Goal: Check status: Check status

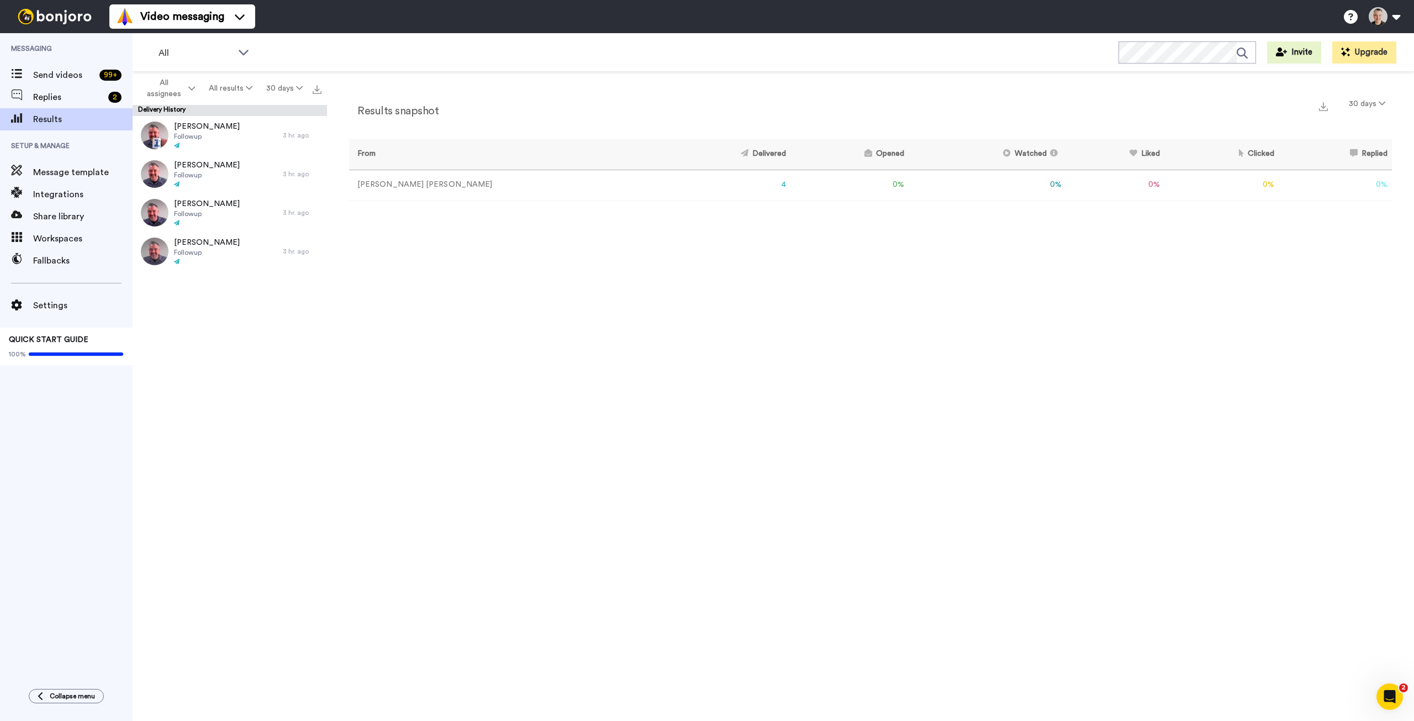
click at [596, 271] on div "Results snapshot 30 days From Delivered Opened Watched Liked Clicked Replied Fa…" at bounding box center [870, 399] width 1087 height 654
click at [214, 137] on span "Followup" at bounding box center [207, 136] width 66 height 9
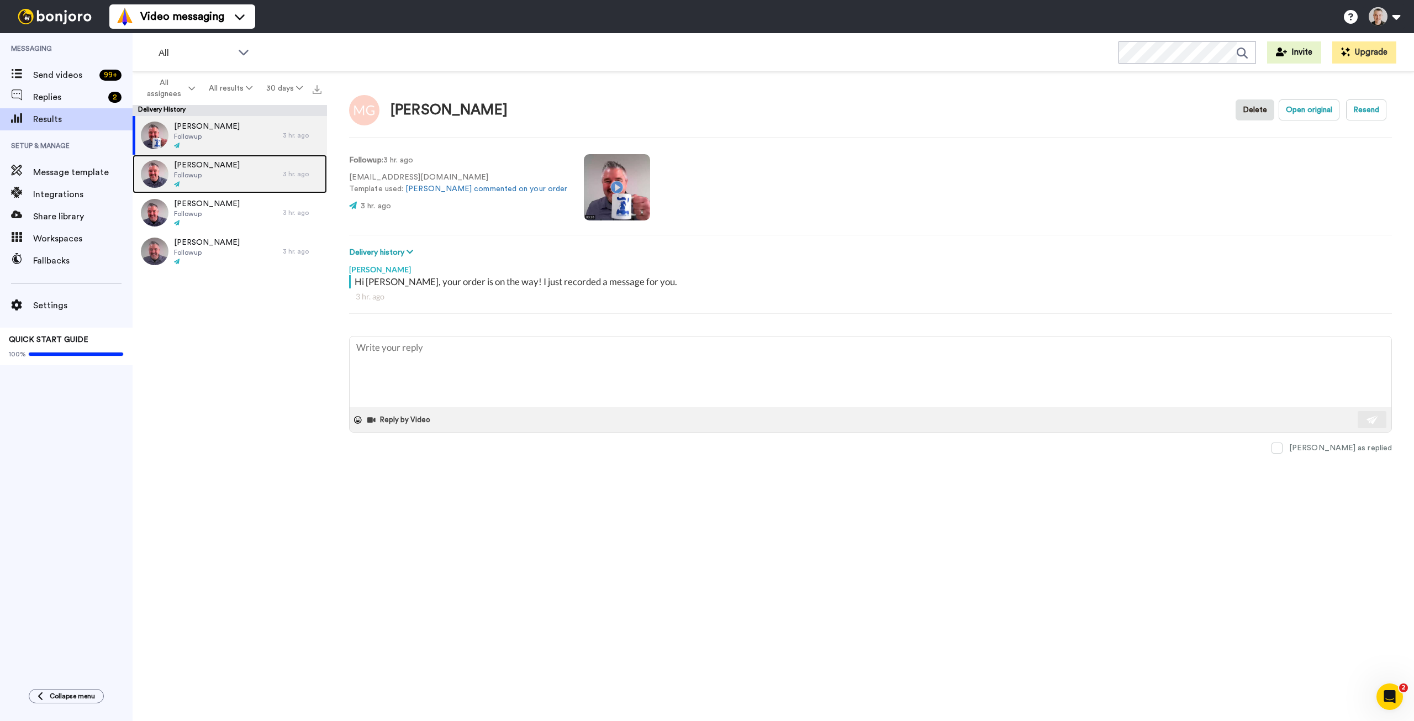
click at [225, 176] on span "Followup" at bounding box center [207, 175] width 66 height 9
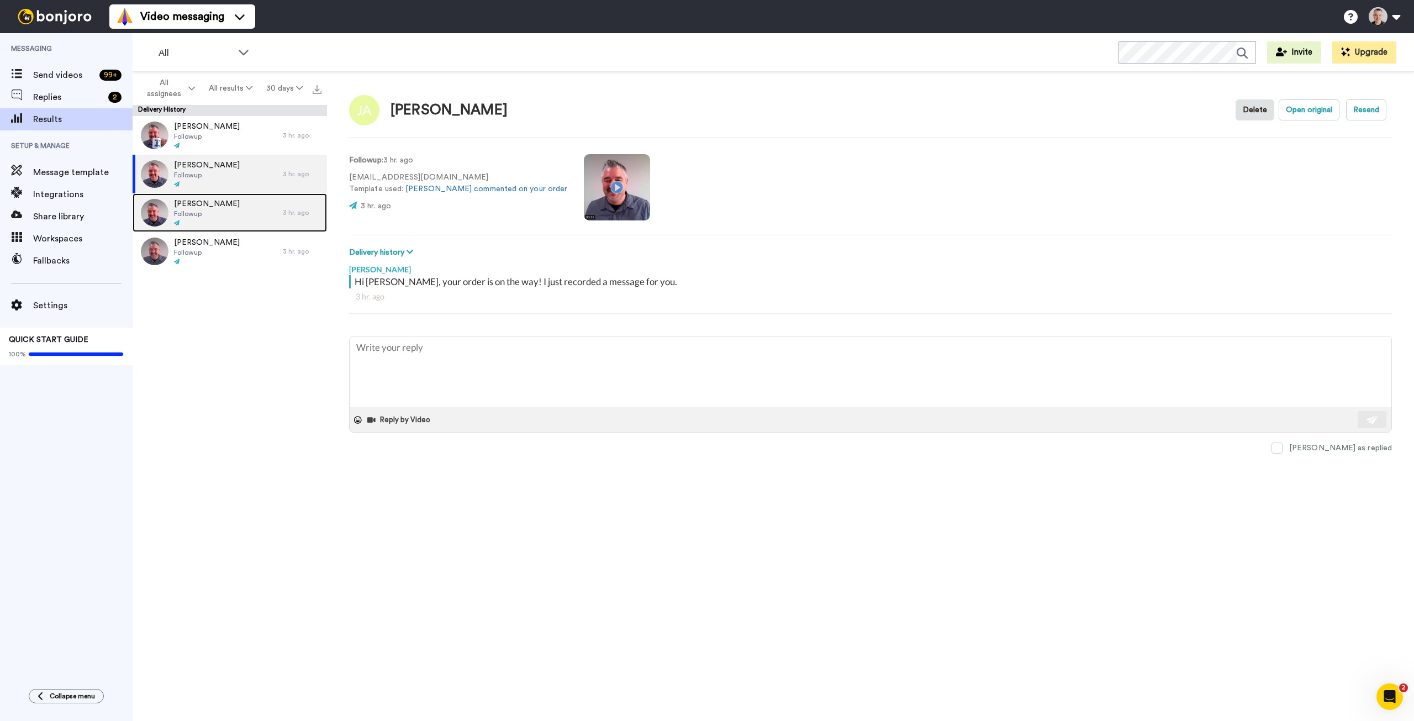
click at [227, 215] on div "[PERSON_NAME] Followup" at bounding box center [208, 212] width 150 height 39
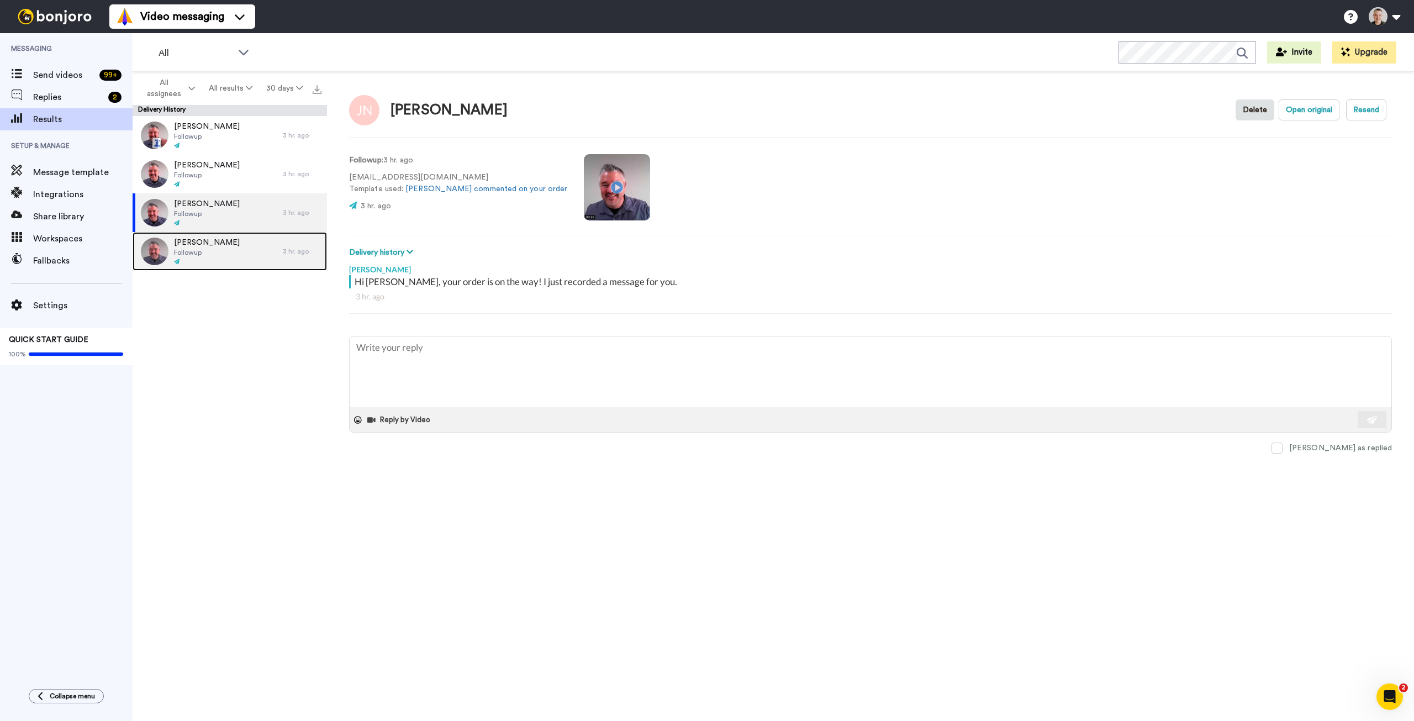
click at [226, 254] on div "[PERSON_NAME] Followup" at bounding box center [208, 251] width 150 height 39
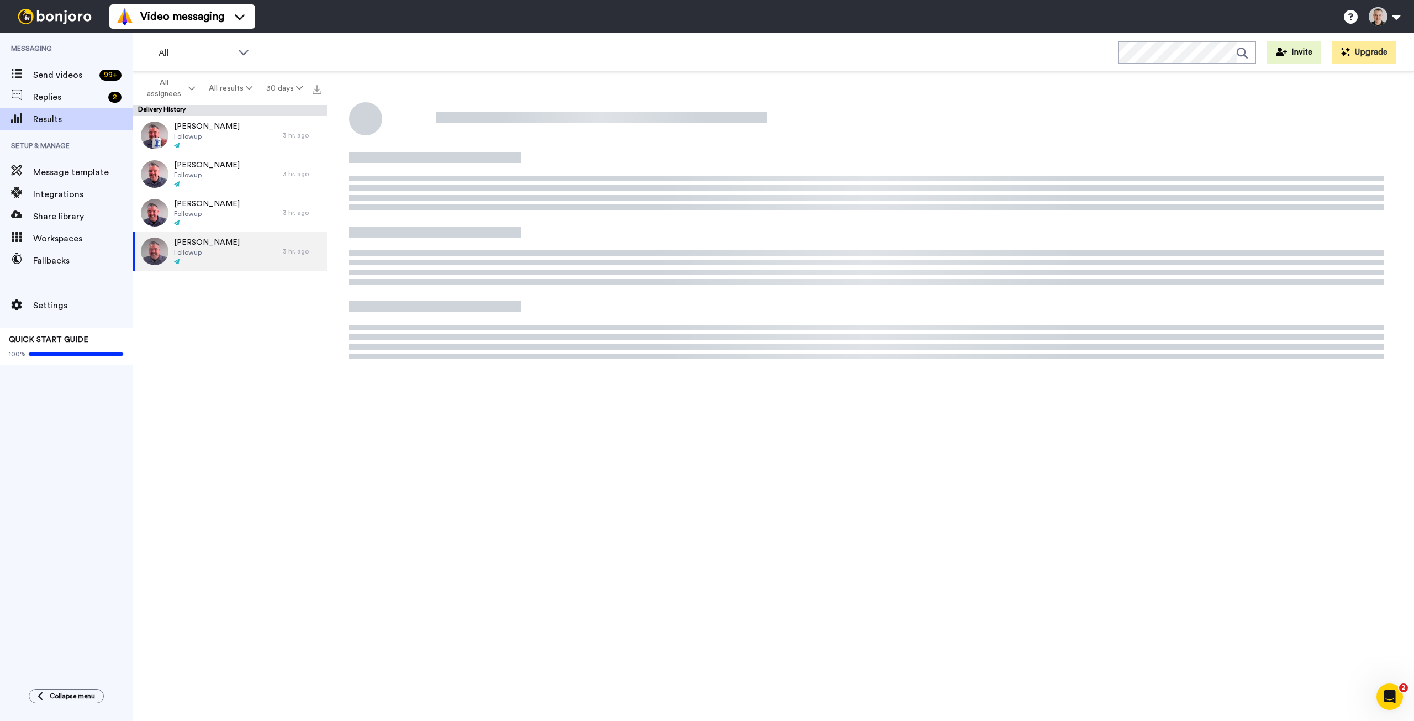
type textarea "x"
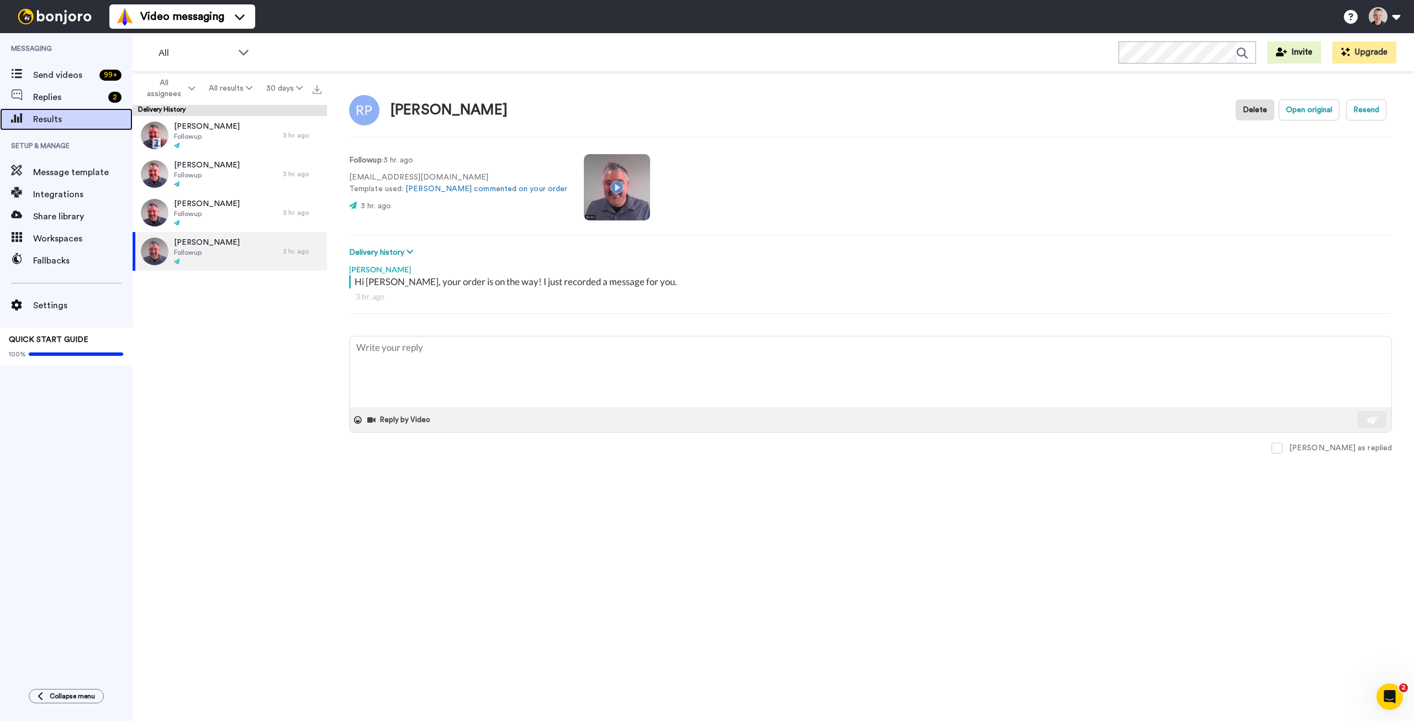
click at [40, 123] on span "Results" at bounding box center [82, 119] width 99 height 13
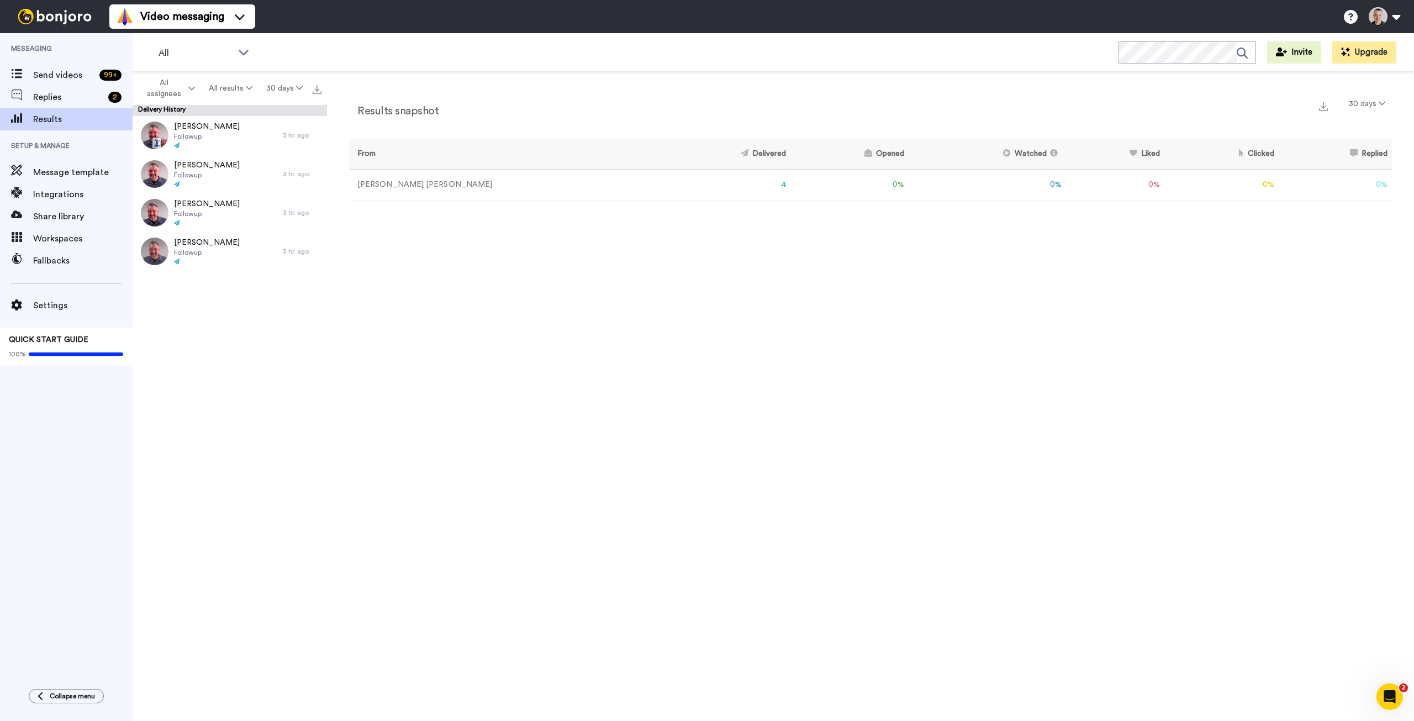
click at [754, 296] on div "Results snapshot 30 days From Delivered Opened Watched Liked Clicked Replied Fa…" at bounding box center [870, 399] width 1087 height 654
